Goal: Navigation & Orientation: Find specific page/section

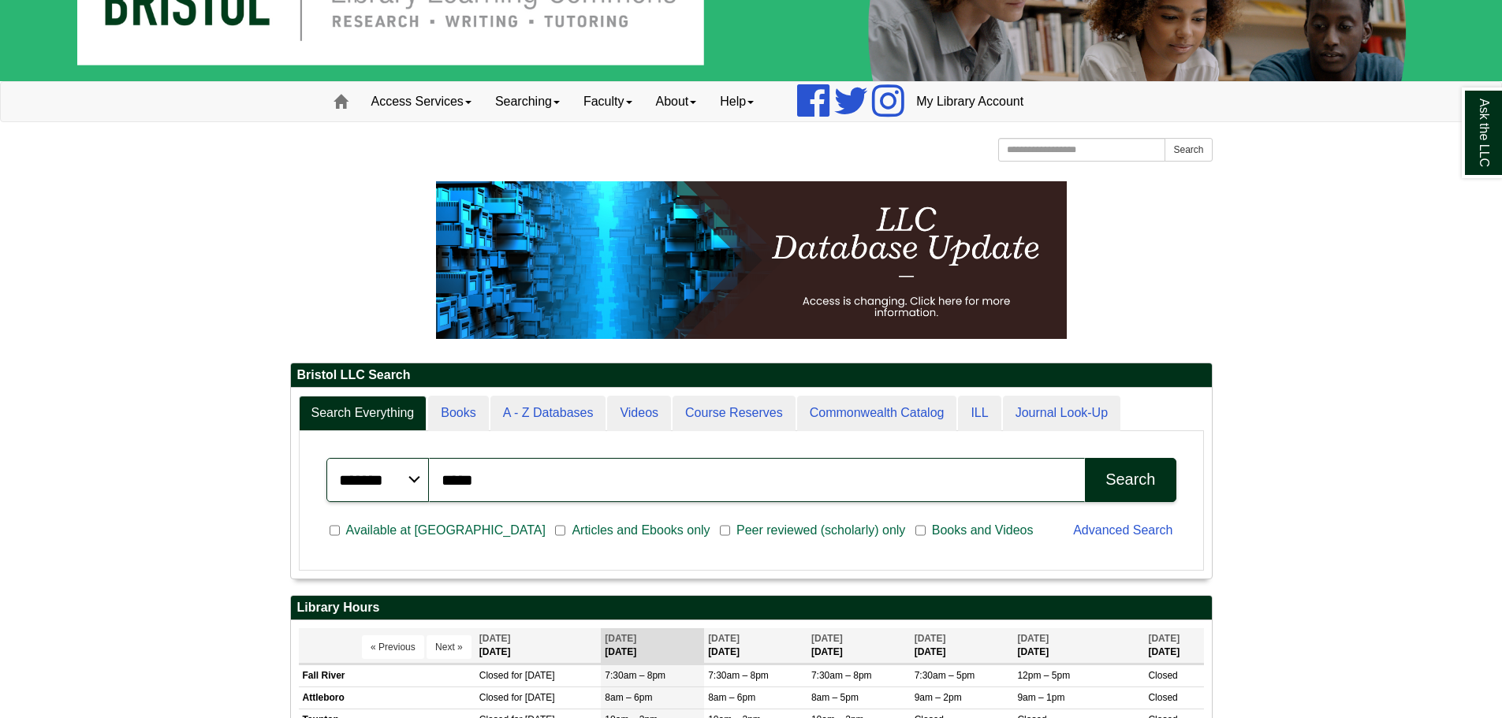
scroll to position [190, 921]
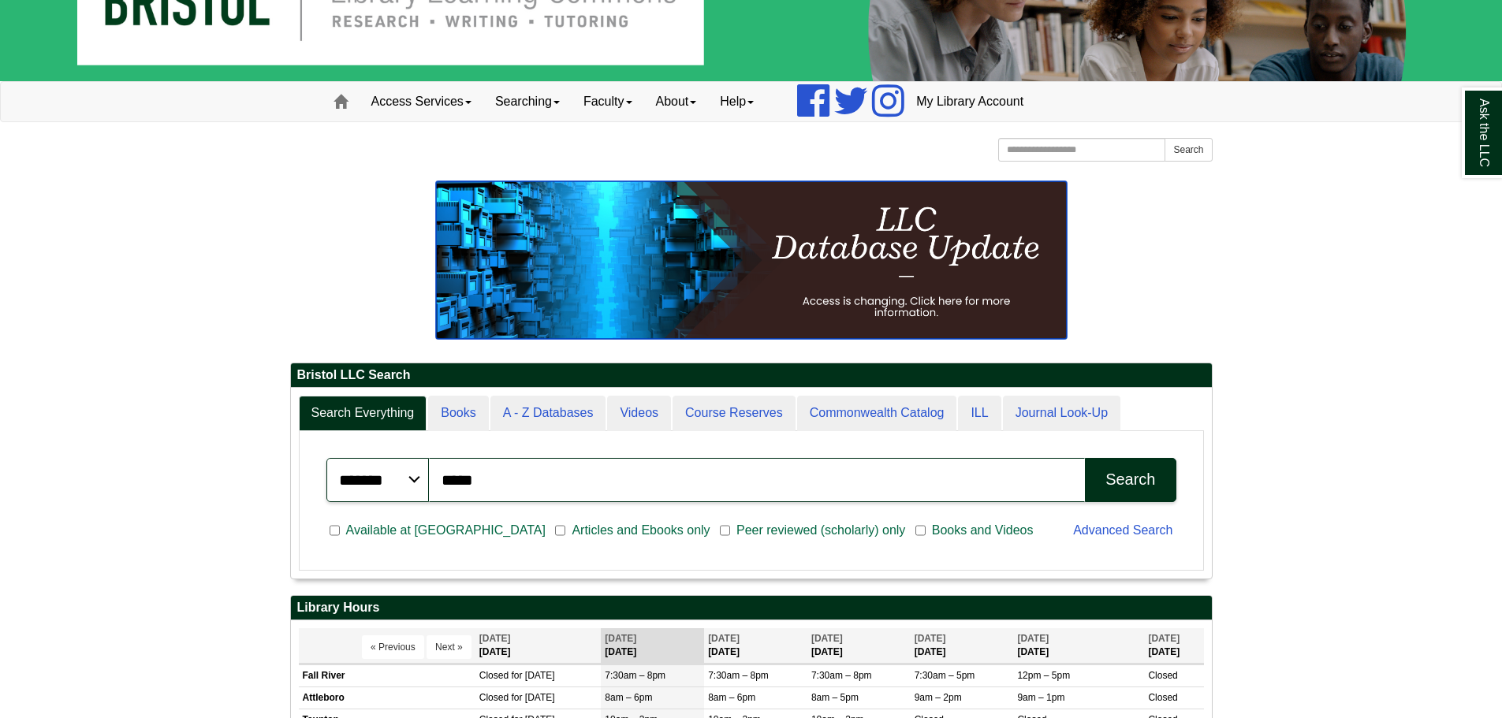
click at [976, 286] on img at bounding box center [751, 260] width 631 height 158
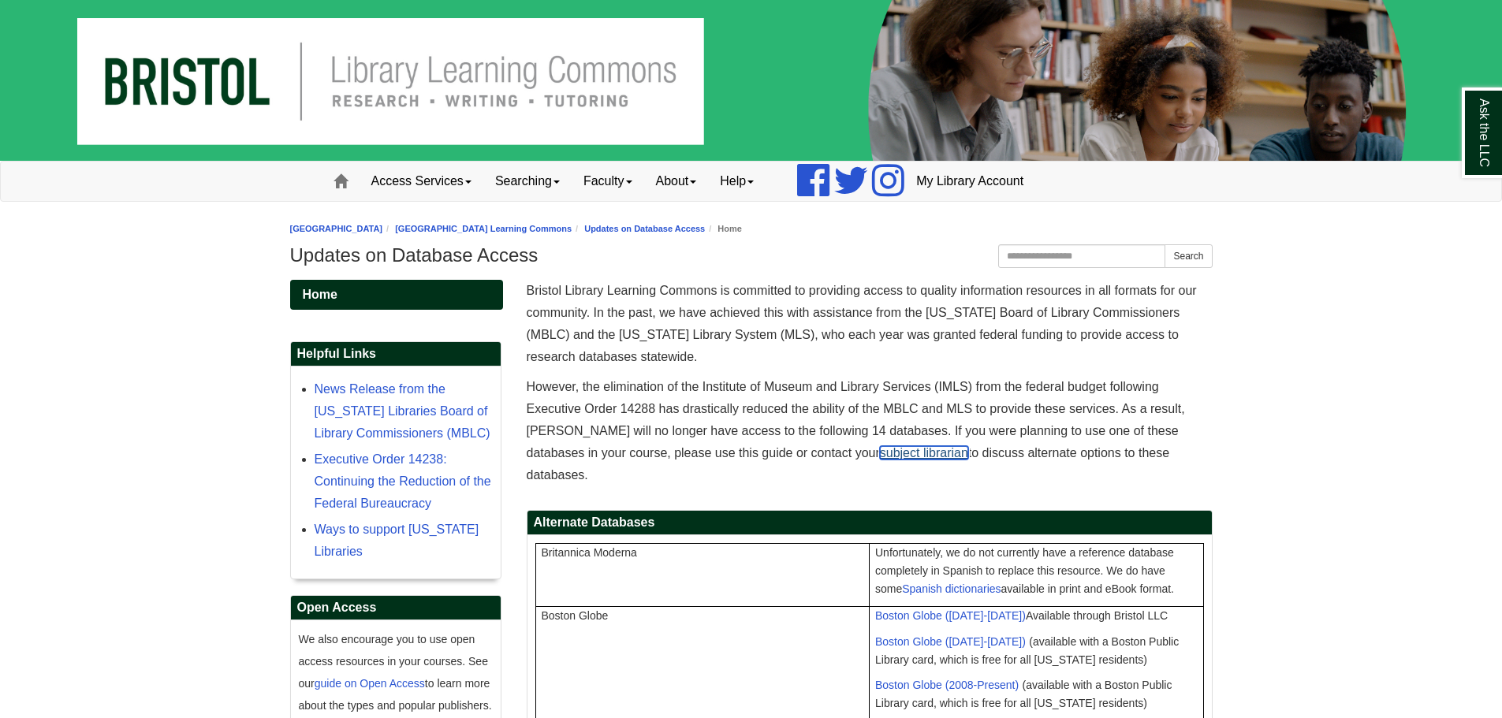
click at [880, 452] on link "subject librarian" at bounding box center [924, 452] width 88 height 13
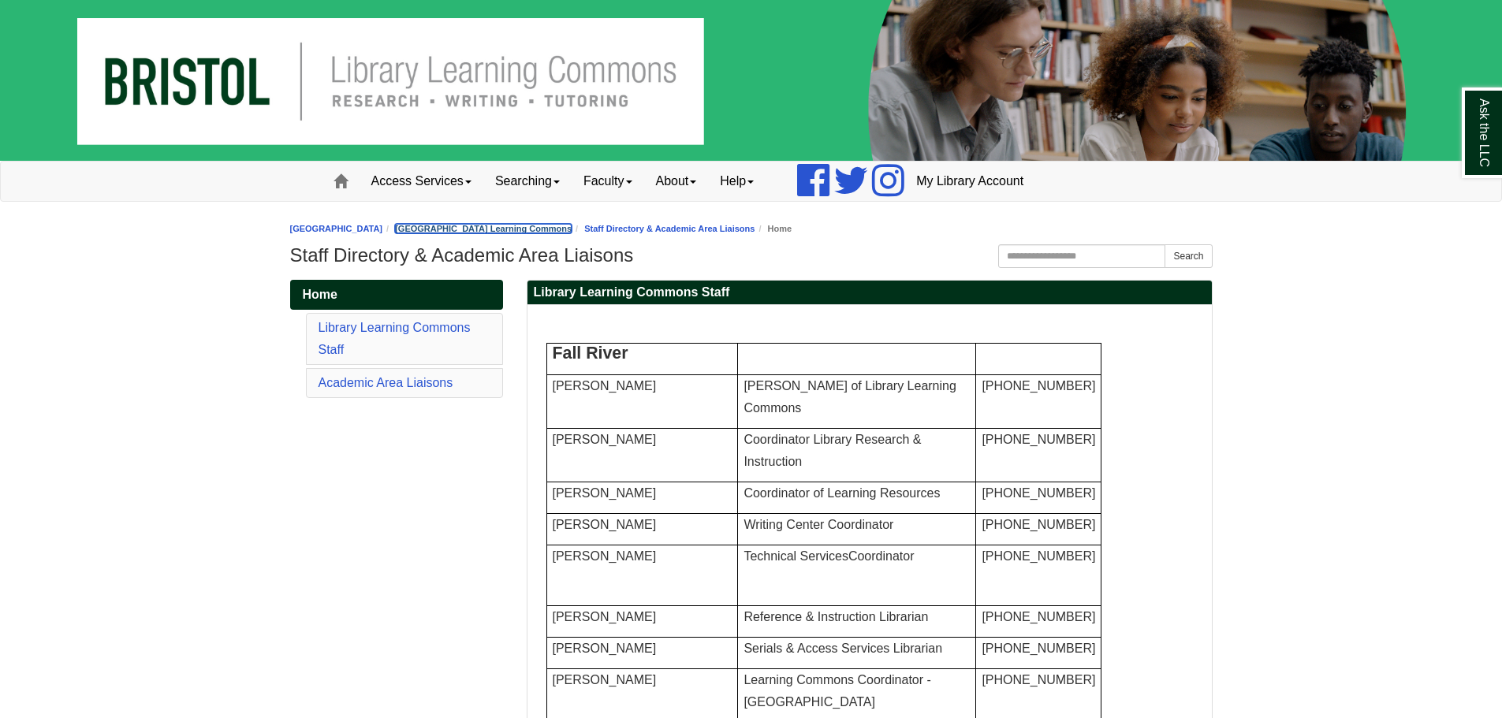
click at [571, 227] on link "[GEOGRAPHIC_DATA] Learning Commons" at bounding box center [483, 228] width 177 height 9
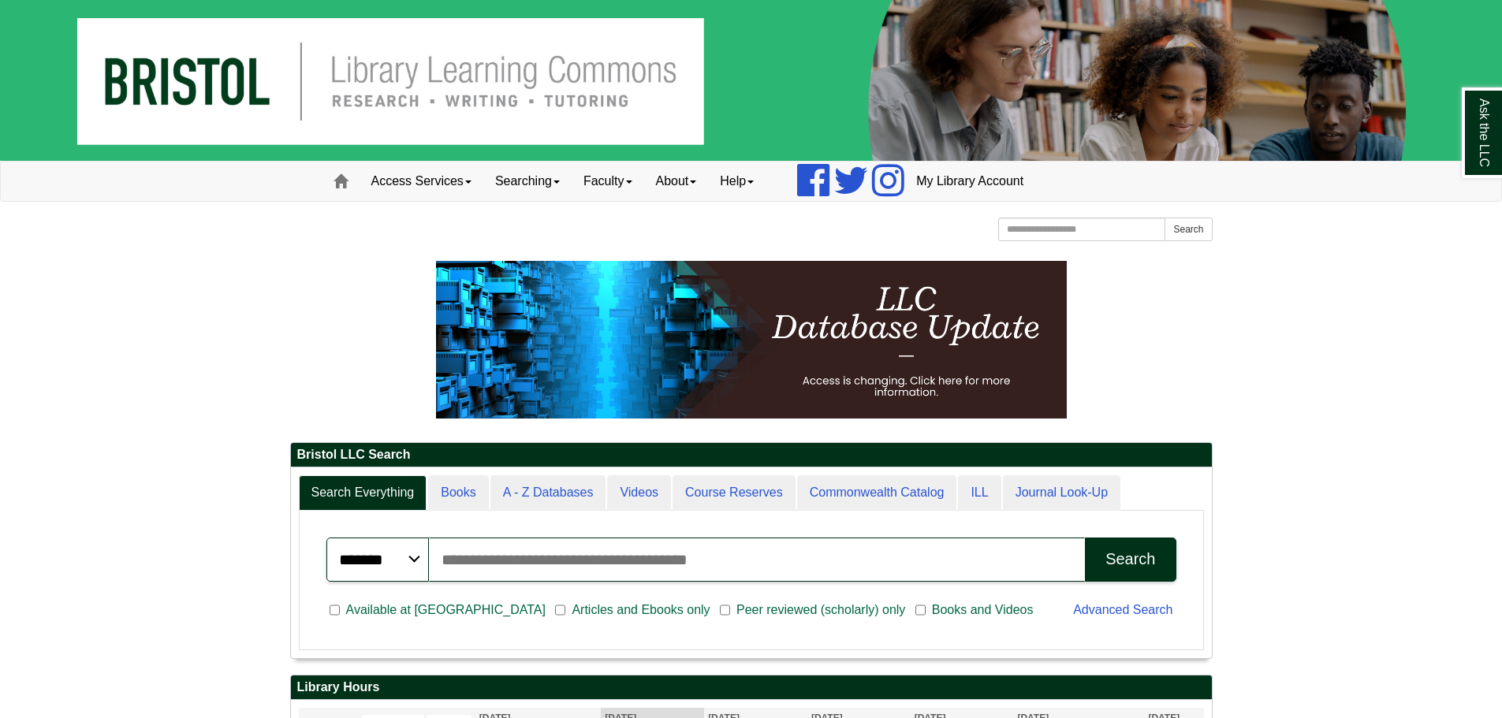
scroll to position [179, 921]
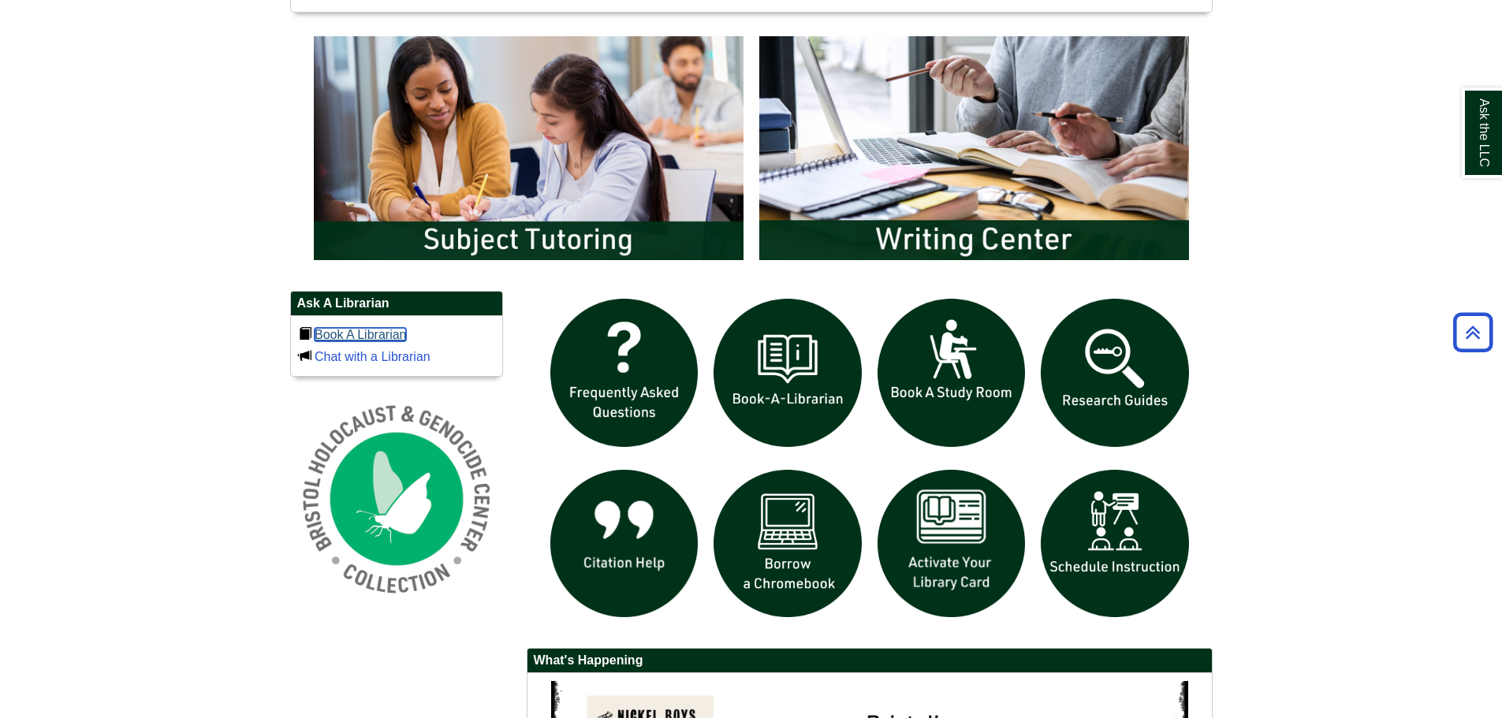
click at [341, 336] on link "Book A Librarian" at bounding box center [360, 334] width 92 height 13
click at [1250, 322] on body "Skip to Main Content Toggle navigation Home Access Services Access Services Pol…" at bounding box center [751, 140] width 1502 height 2015
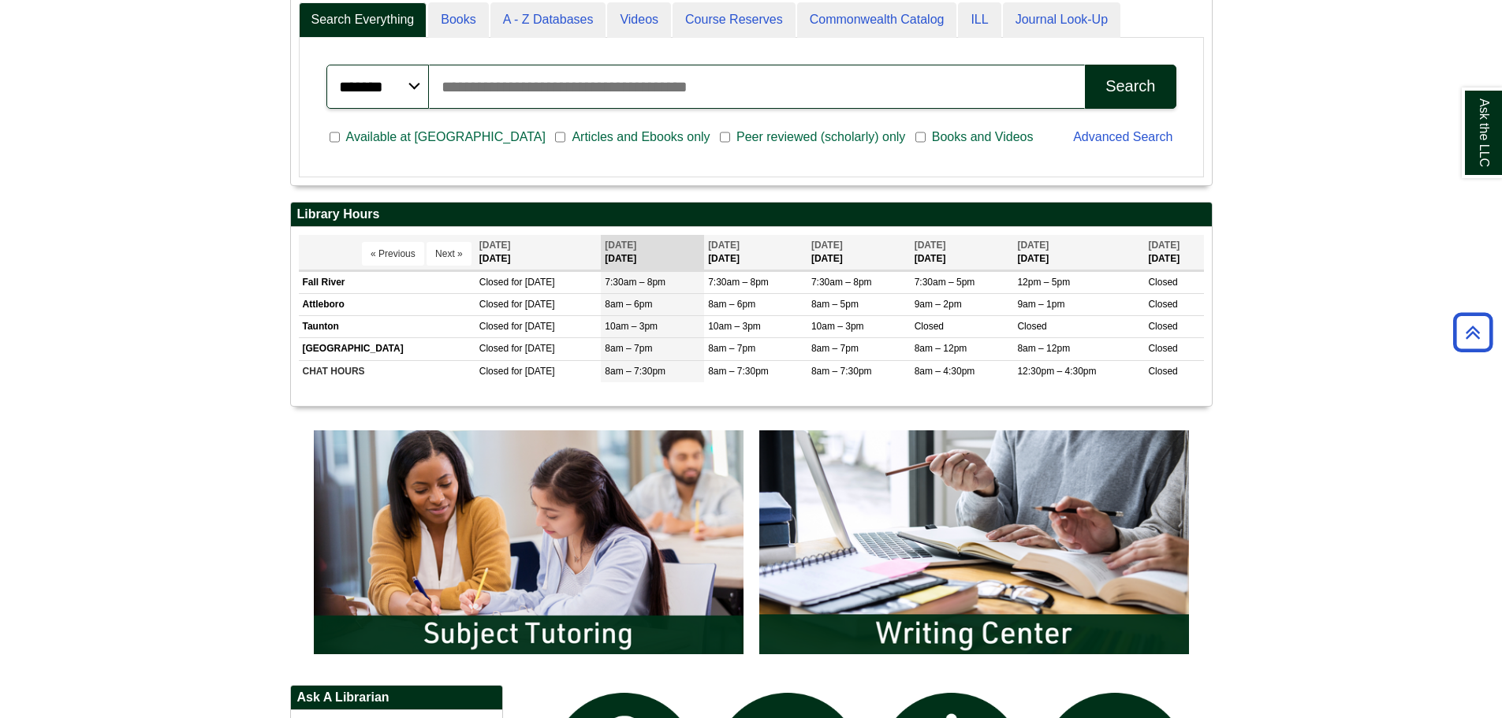
scroll to position [236, 0]
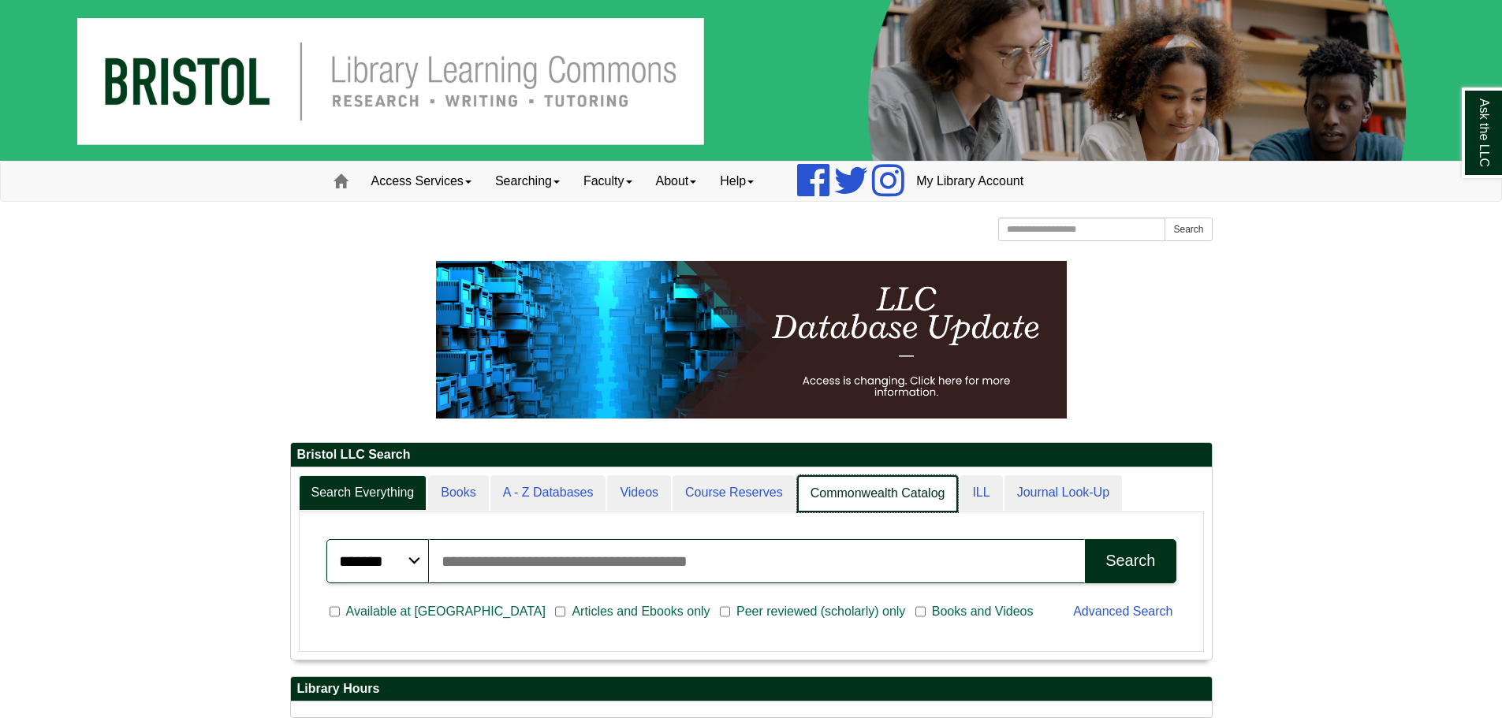
click at [883, 489] on link "Commonwealth Catalog" at bounding box center [878, 493] width 162 height 37
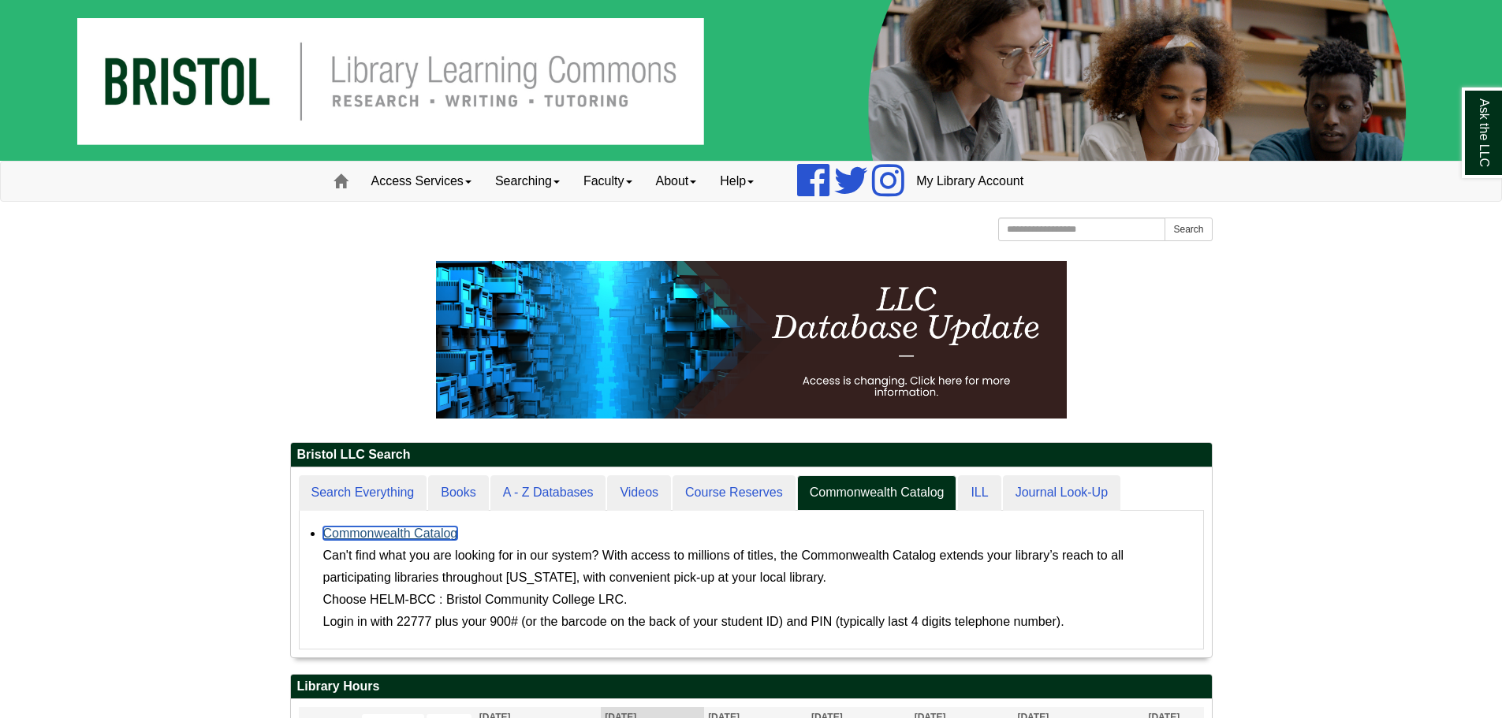
click at [424, 532] on link "Commonwealth Catalog" at bounding box center [390, 533] width 135 height 13
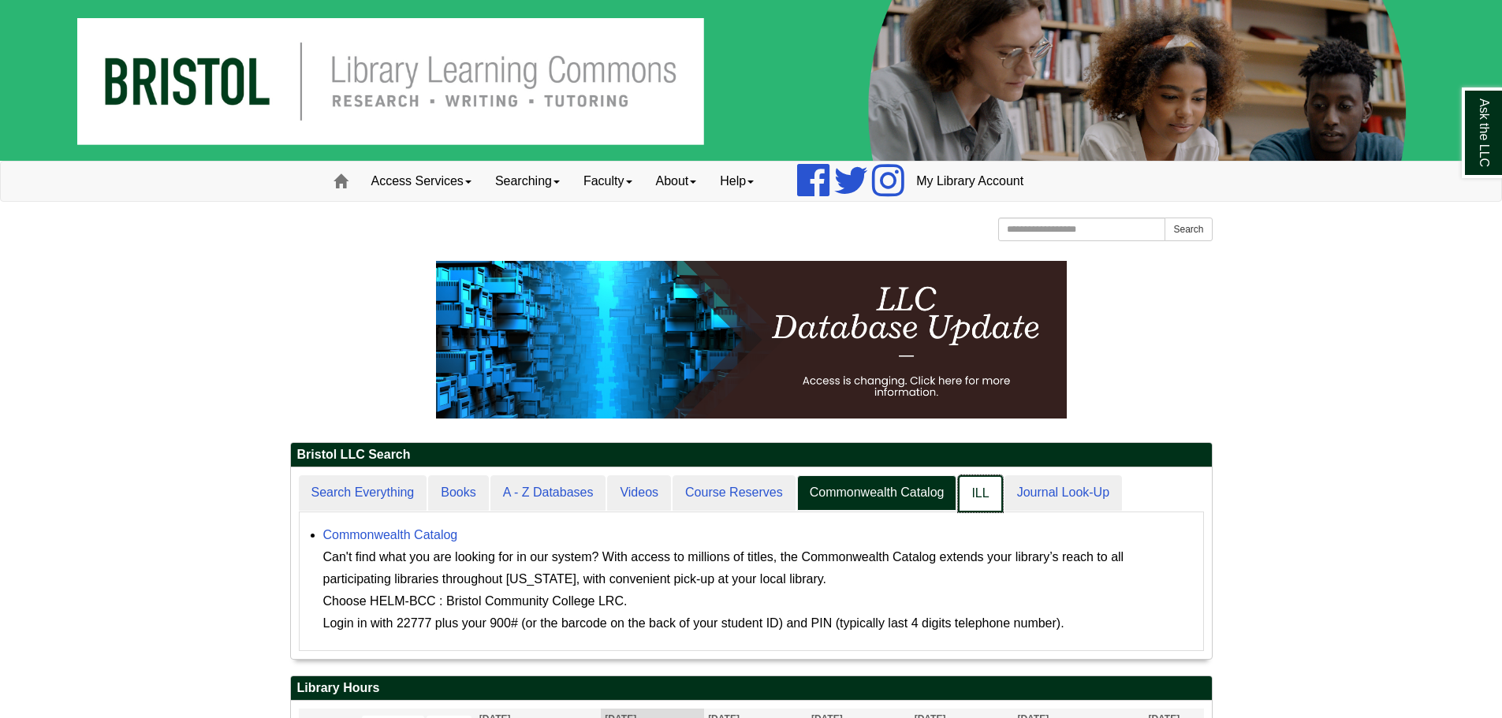
scroll to position [8, 8]
click at [995, 501] on link "ILL" at bounding box center [980, 493] width 44 height 37
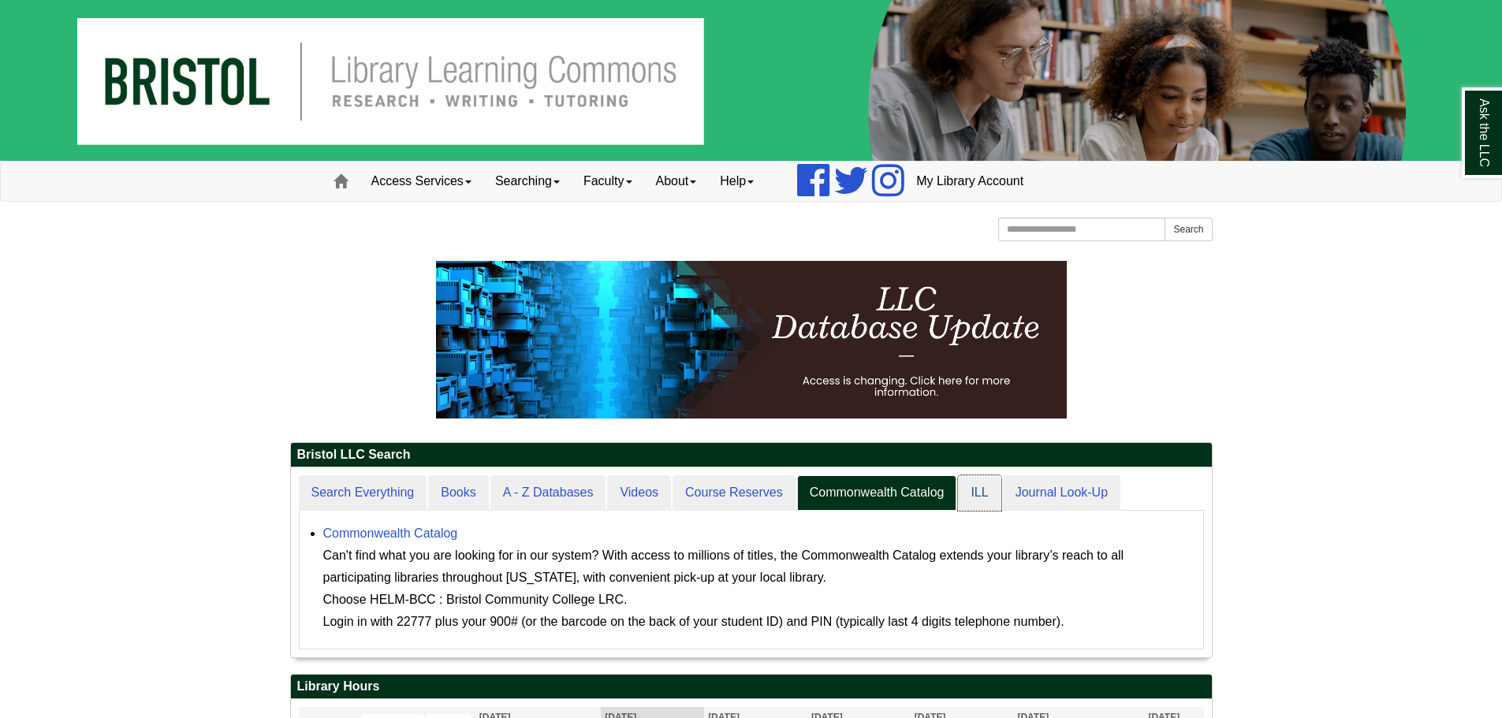
scroll to position [146, 921]
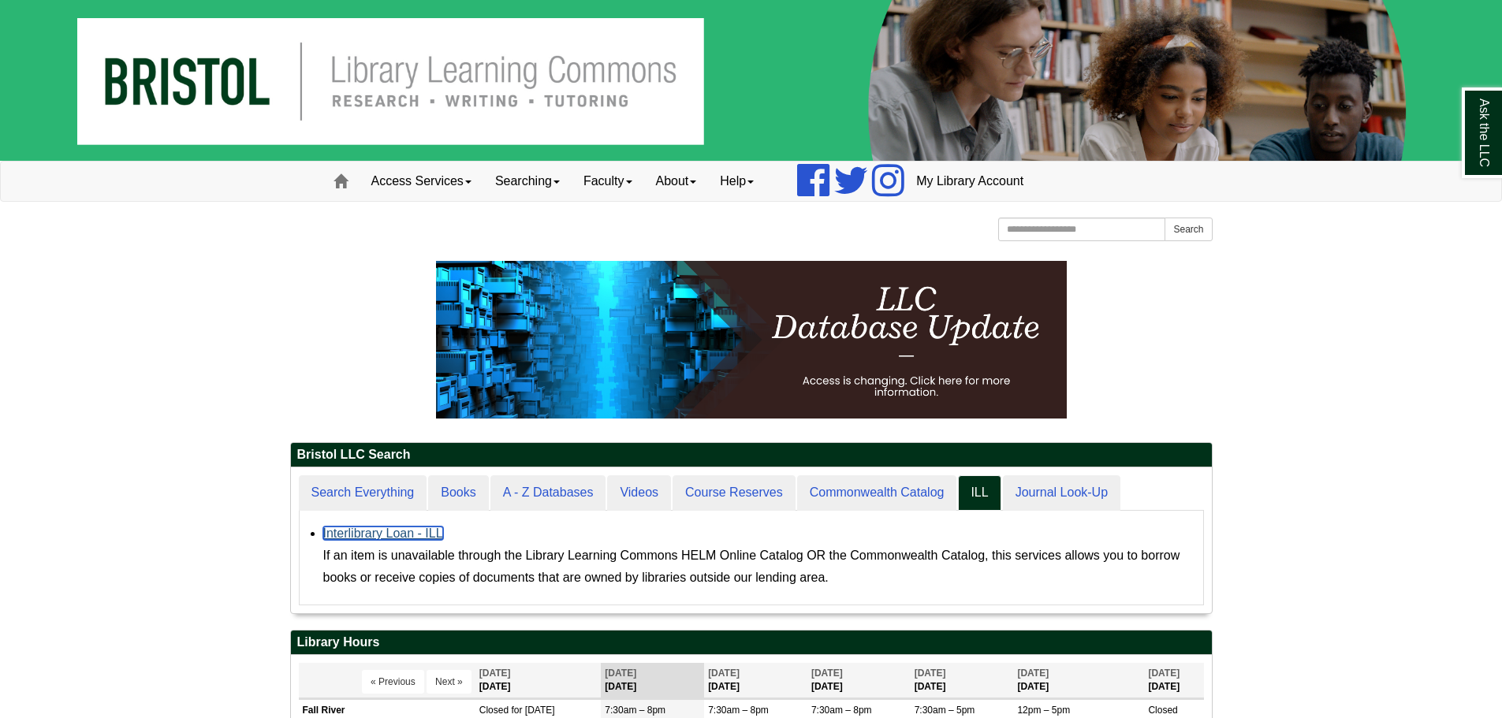
click at [367, 532] on link "Interlibrary Loan - ILL" at bounding box center [383, 533] width 120 height 13
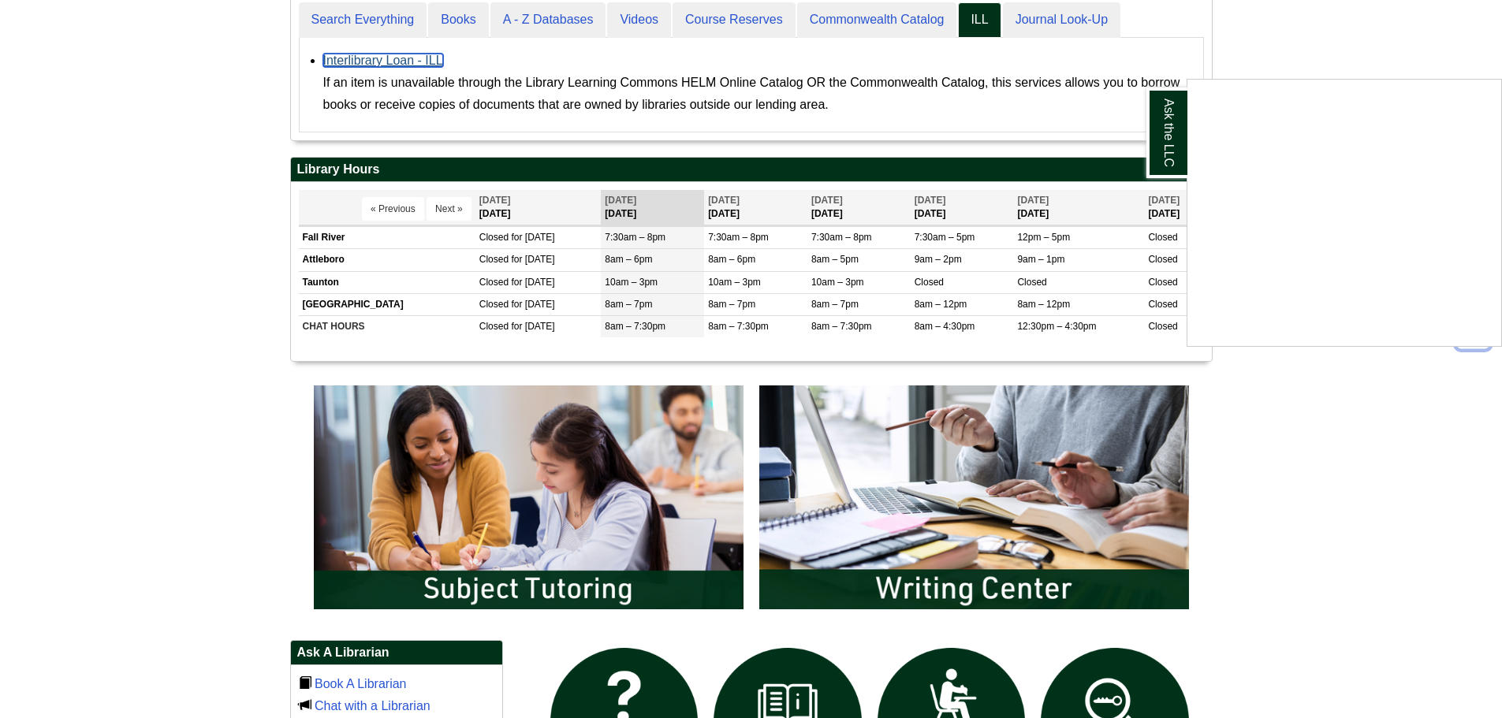
scroll to position [946, 0]
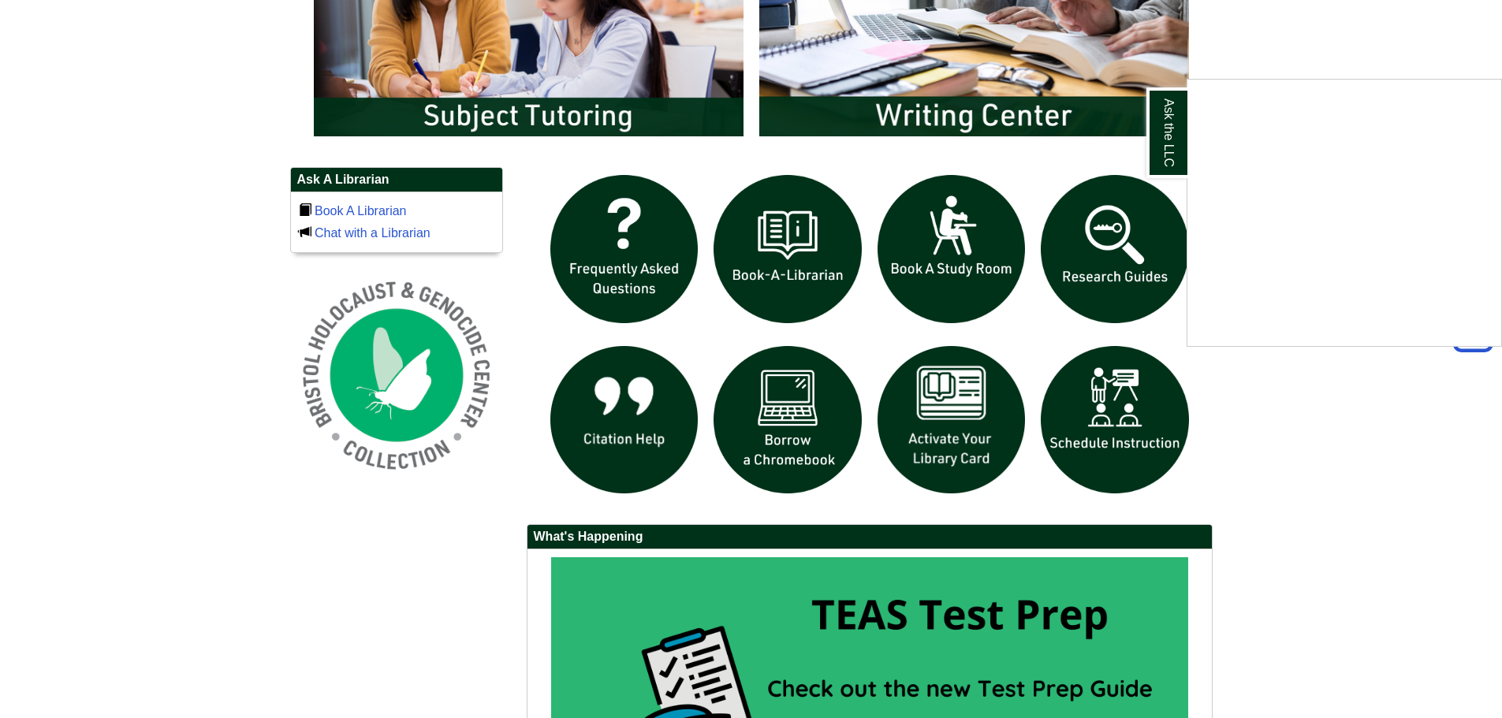
click at [515, 20] on div "Ask the LLC" at bounding box center [751, 359] width 1502 height 718
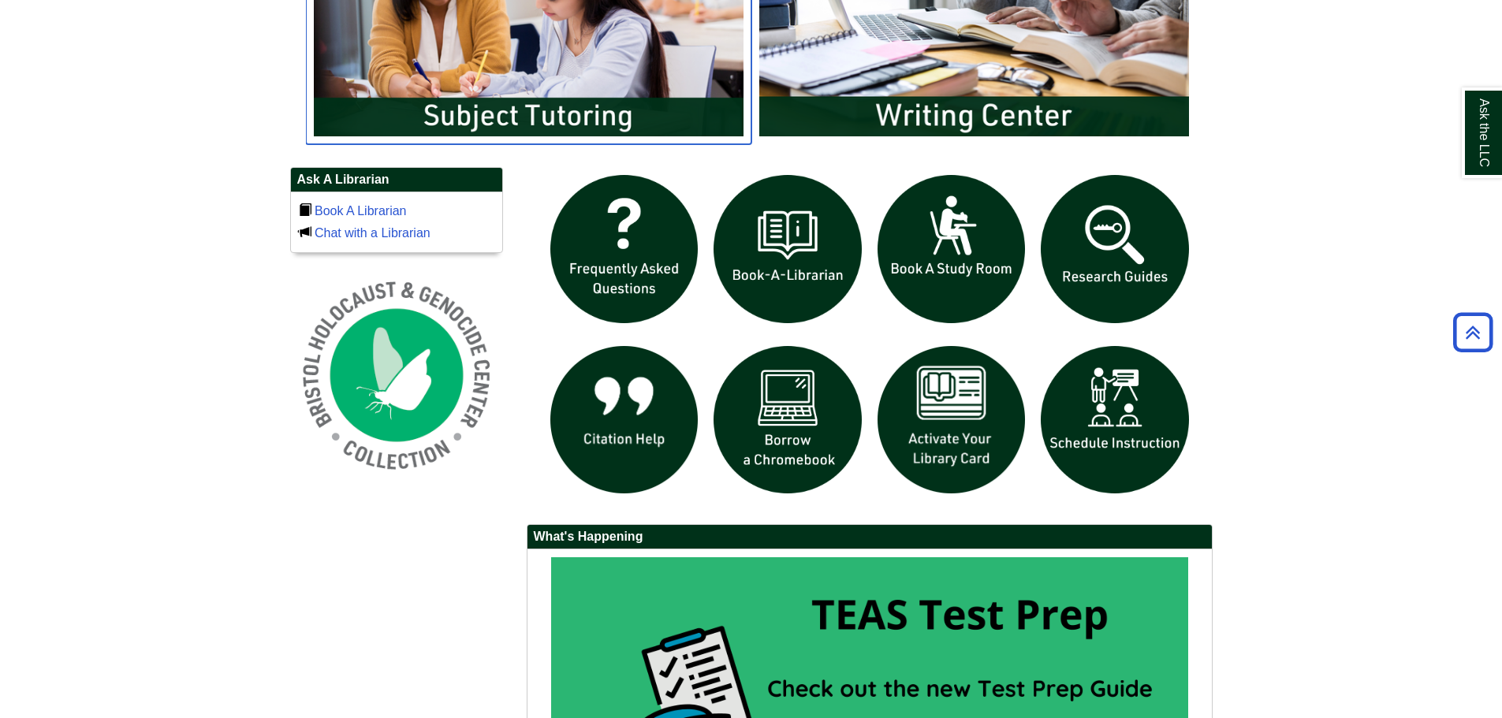
click at [616, 84] on img "slideshow" at bounding box center [528, 25] width 445 height 240
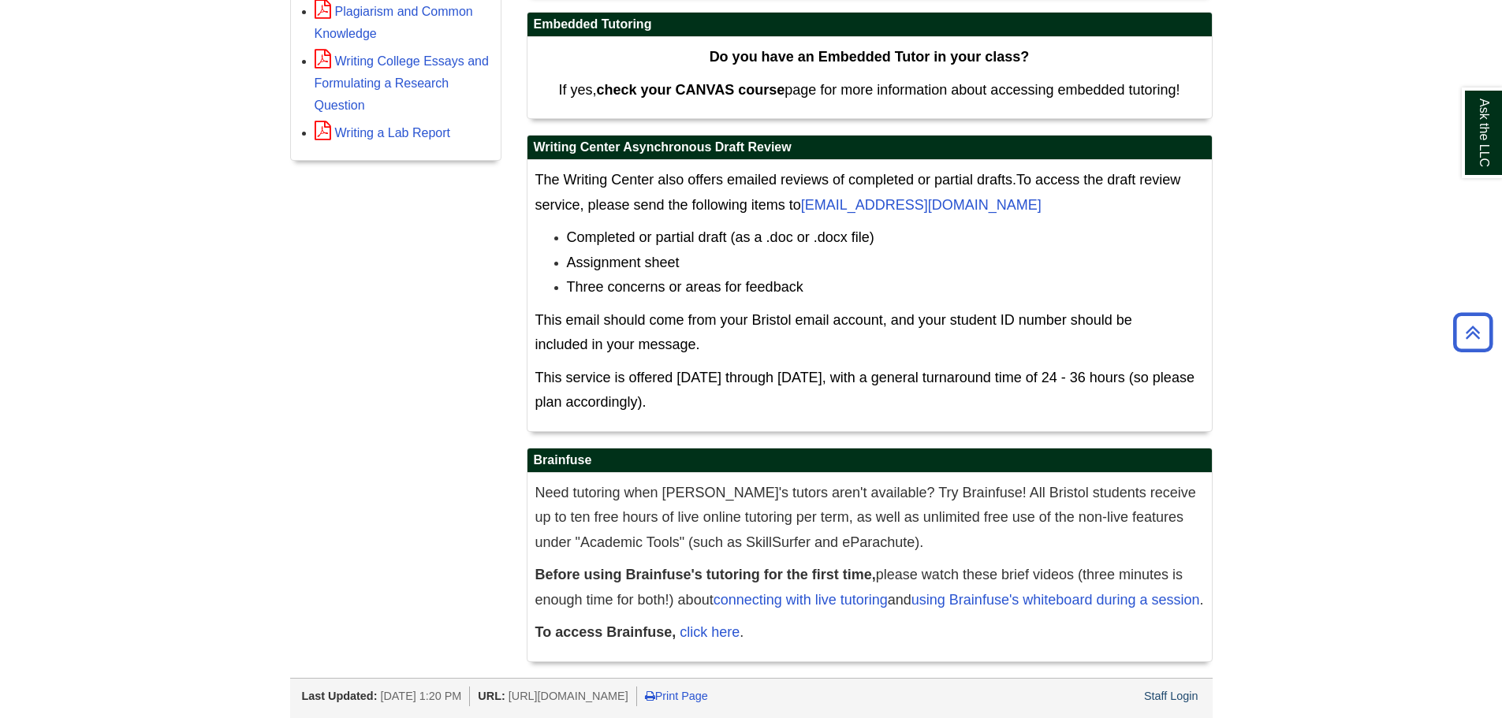
scroll to position [787, 0]
click at [695, 638] on link "click here" at bounding box center [709, 632] width 60 height 16
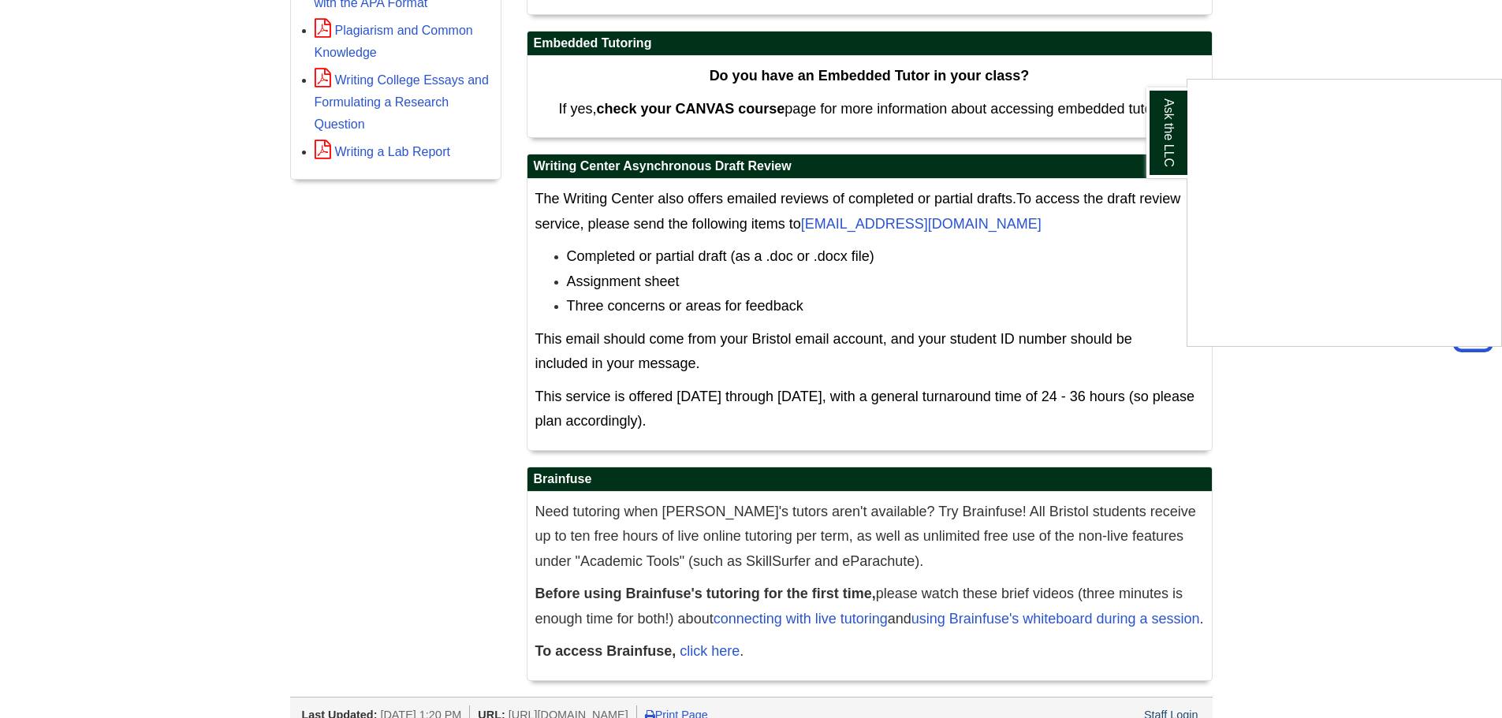
scroll to position [708, 0]
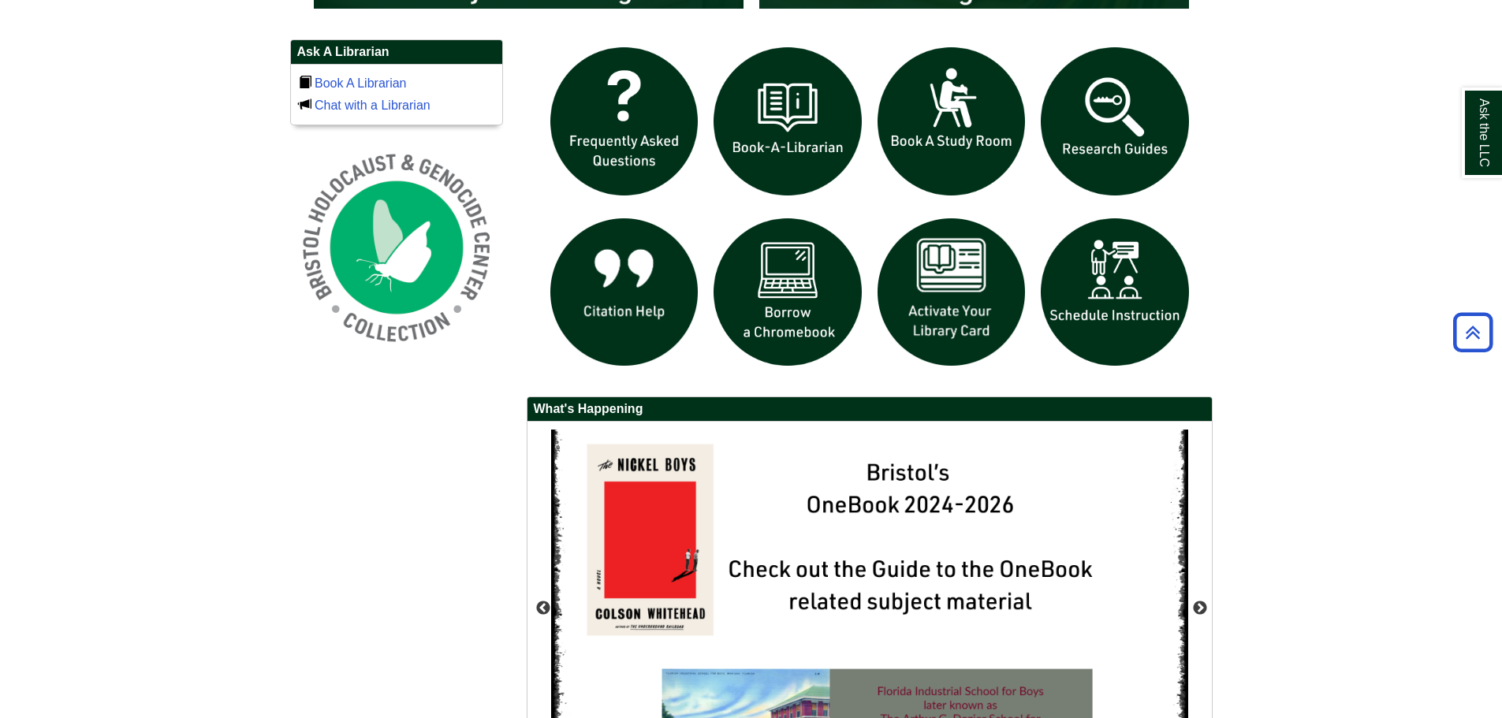
scroll to position [1297, 0]
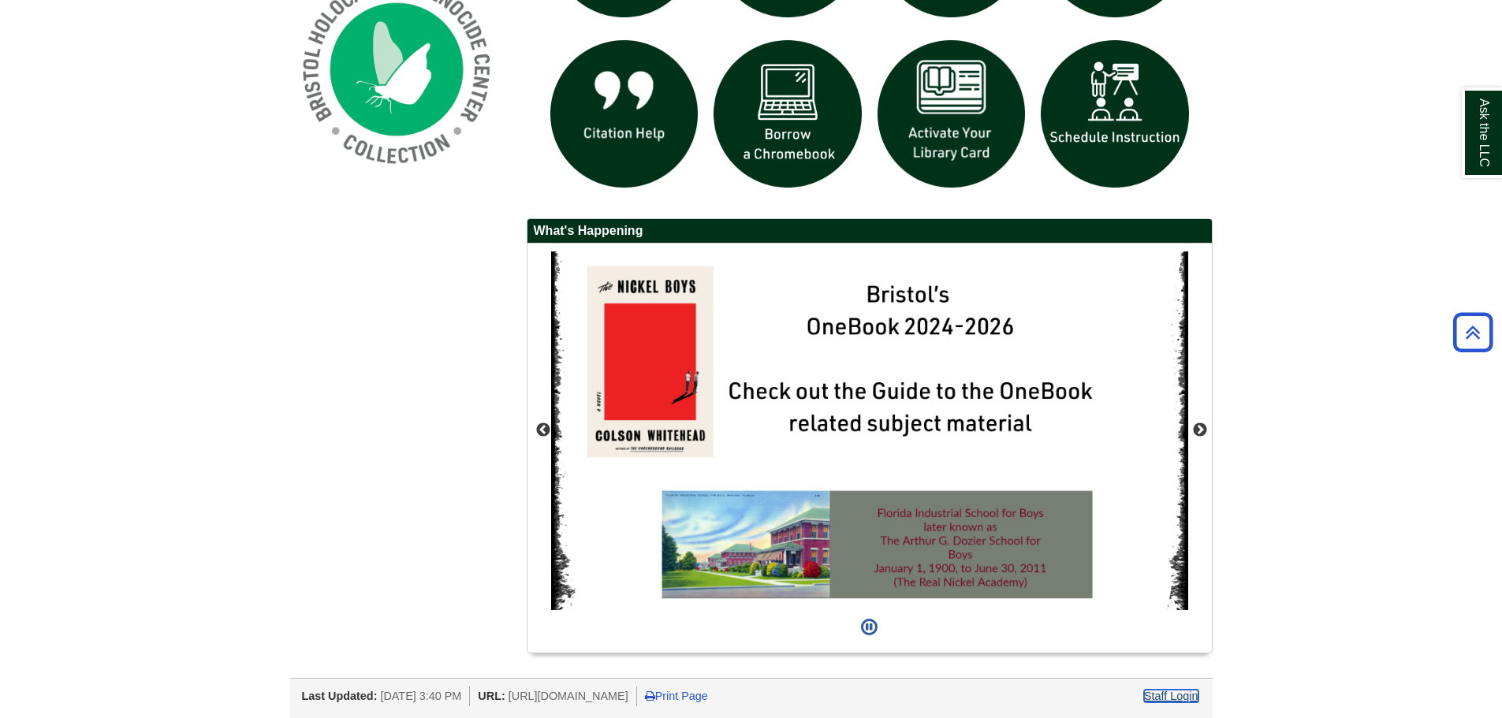
click at [1182, 695] on link "Staff Login" at bounding box center [1171, 696] width 54 height 13
